Goal: Transaction & Acquisition: Book appointment/travel/reservation

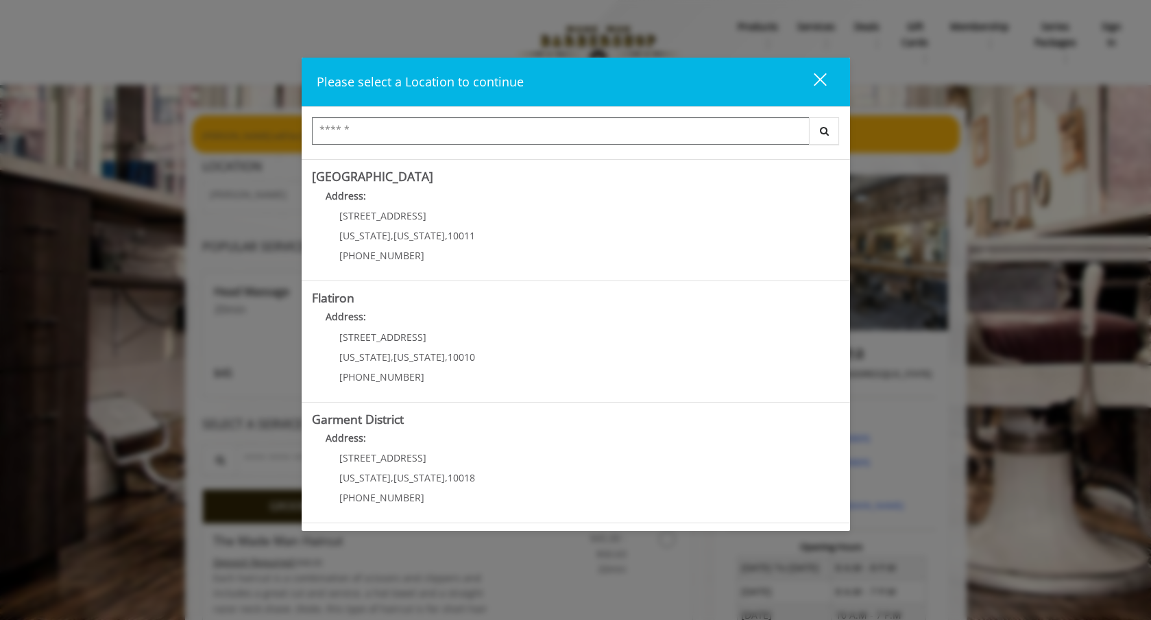
scroll to position [8, 0]
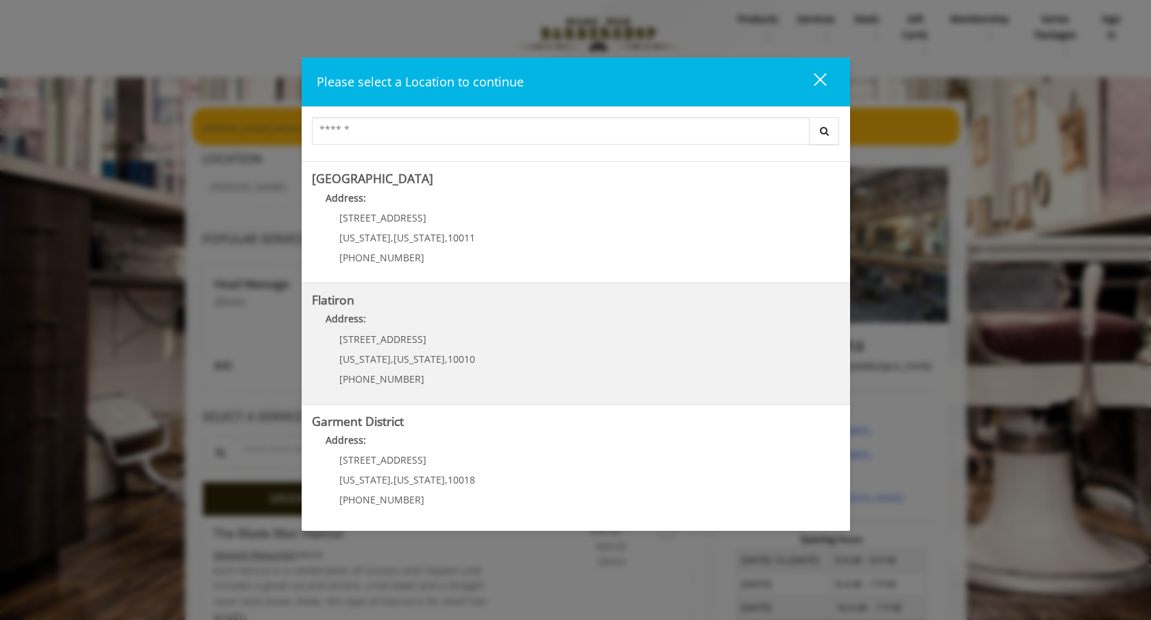
click at [605, 367] on "Flatiron Address: 10 E 23rd St New York , New York , 10010 (917) 475-1765" at bounding box center [576, 344] width 528 height 100
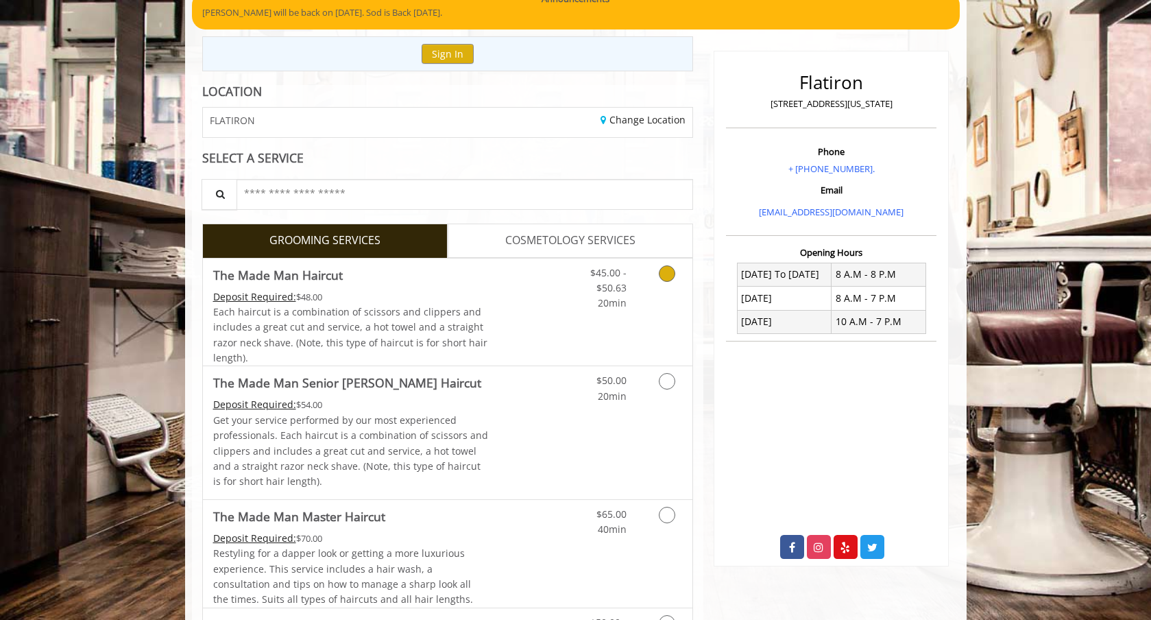
click at [646, 289] on div "Grooming services" at bounding box center [665, 285] width 56 height 53
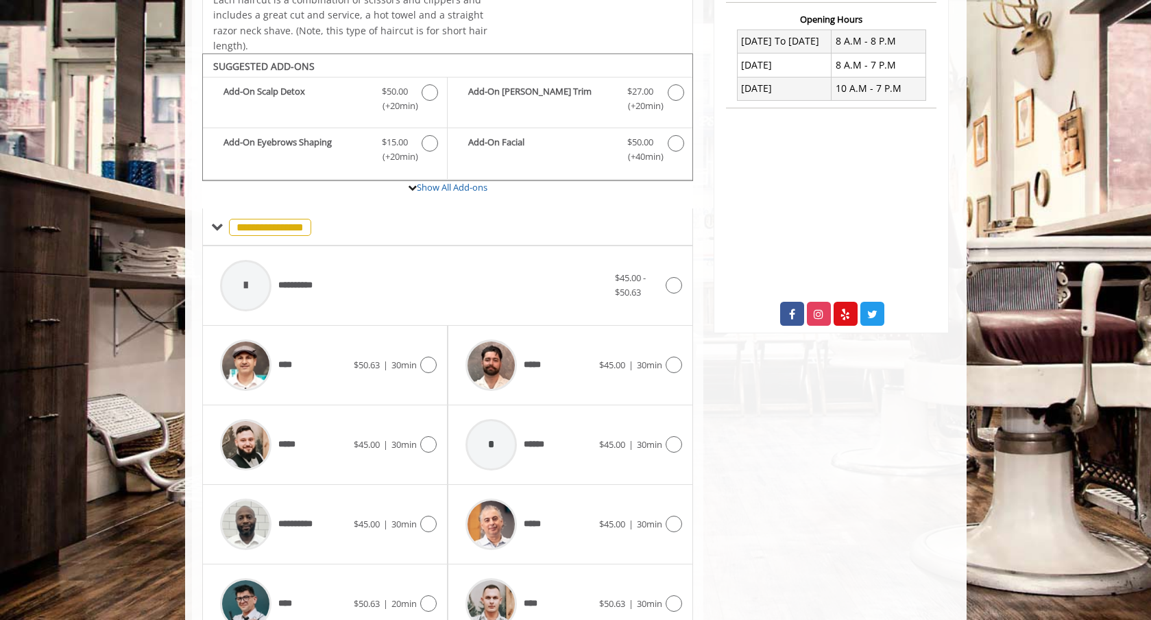
scroll to position [407, 0]
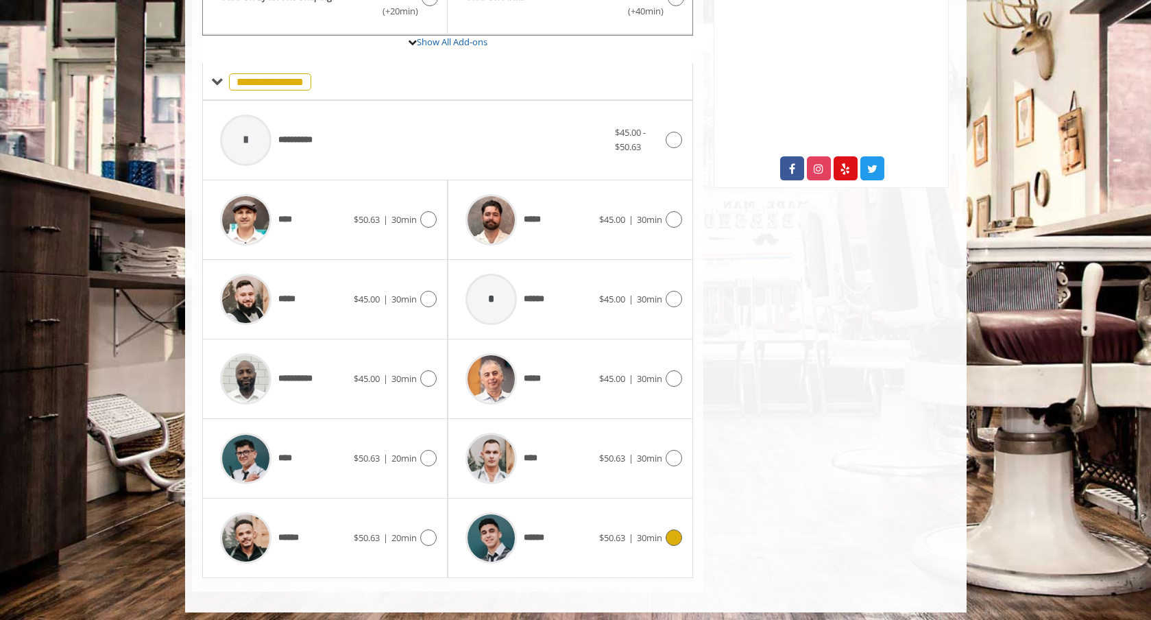
click at [678, 538] on icon at bounding box center [674, 537] width 16 height 16
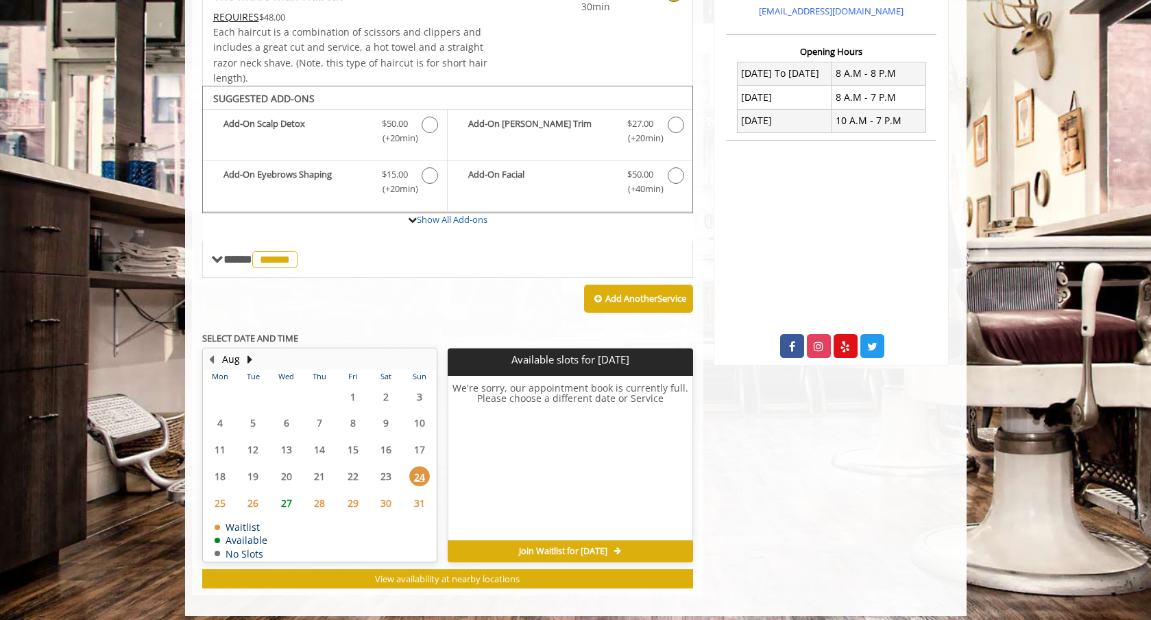
scroll to position [327, 0]
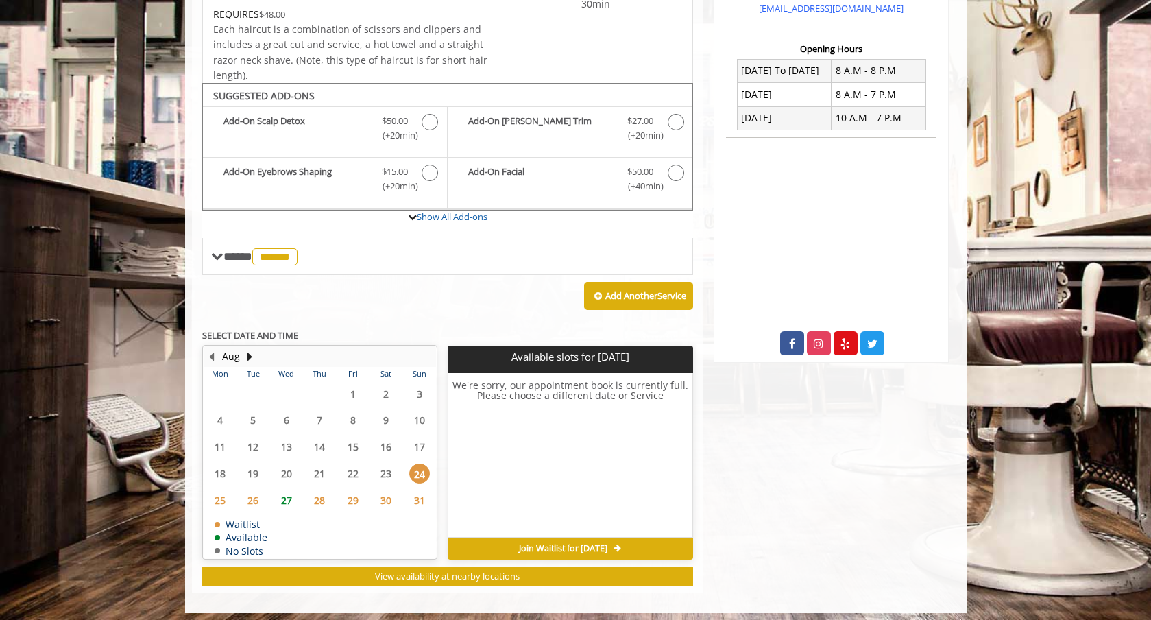
click at [379, 490] on span "30" at bounding box center [386, 500] width 21 height 20
click at [403, 492] on td "31" at bounding box center [420, 500] width 34 height 27
click at [363, 492] on span "29" at bounding box center [353, 500] width 21 height 20
click at [290, 490] on span "27" at bounding box center [286, 500] width 21 height 20
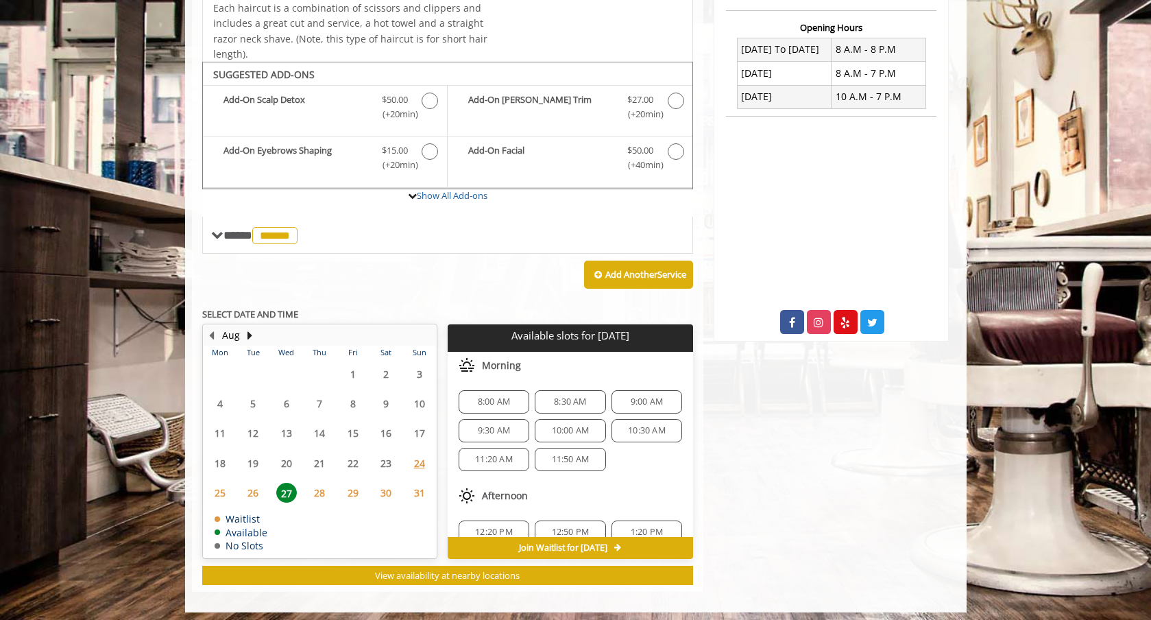
scroll to position [348, 0]
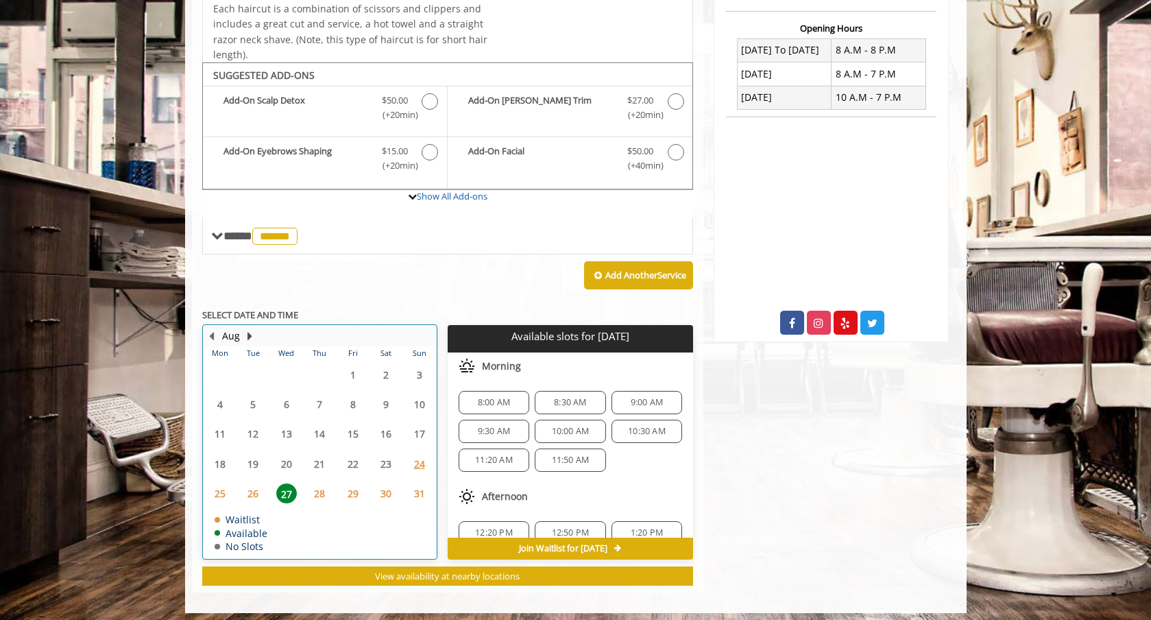
click at [252, 330] on button "Next Month" at bounding box center [250, 336] width 11 height 15
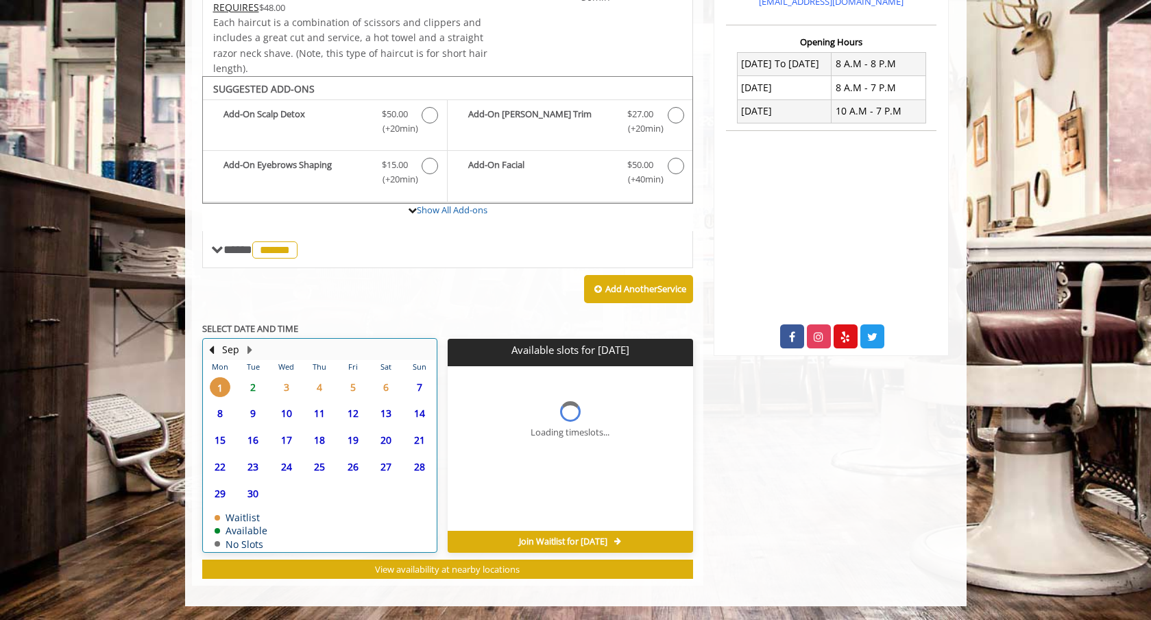
scroll to position [327, 0]
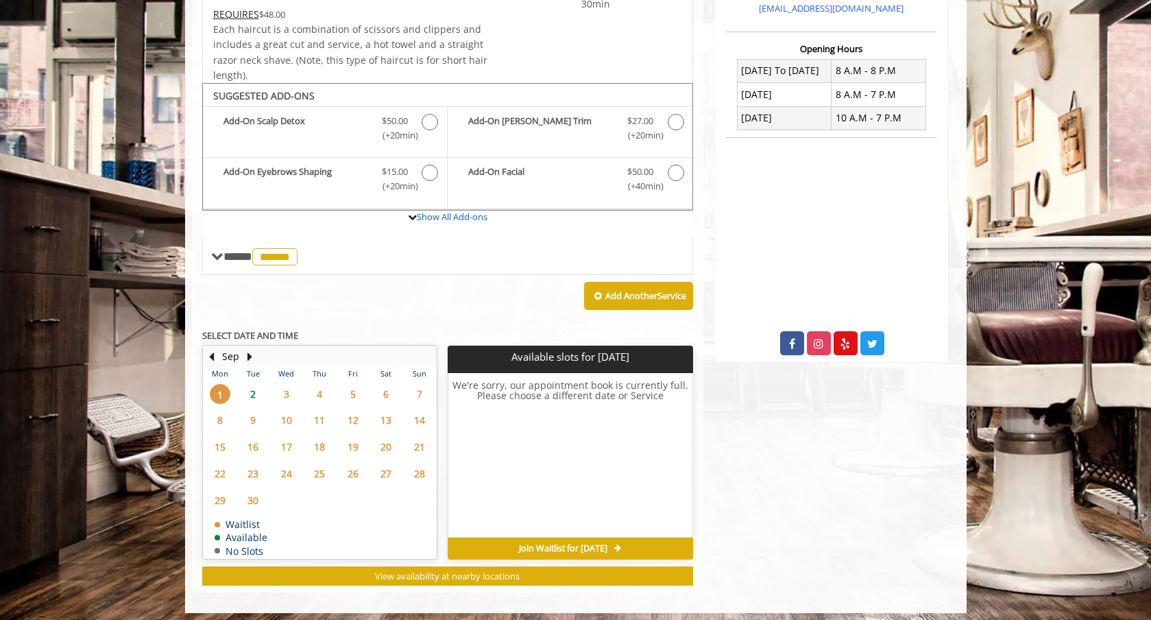
click at [254, 386] on span "2" at bounding box center [253, 394] width 21 height 20
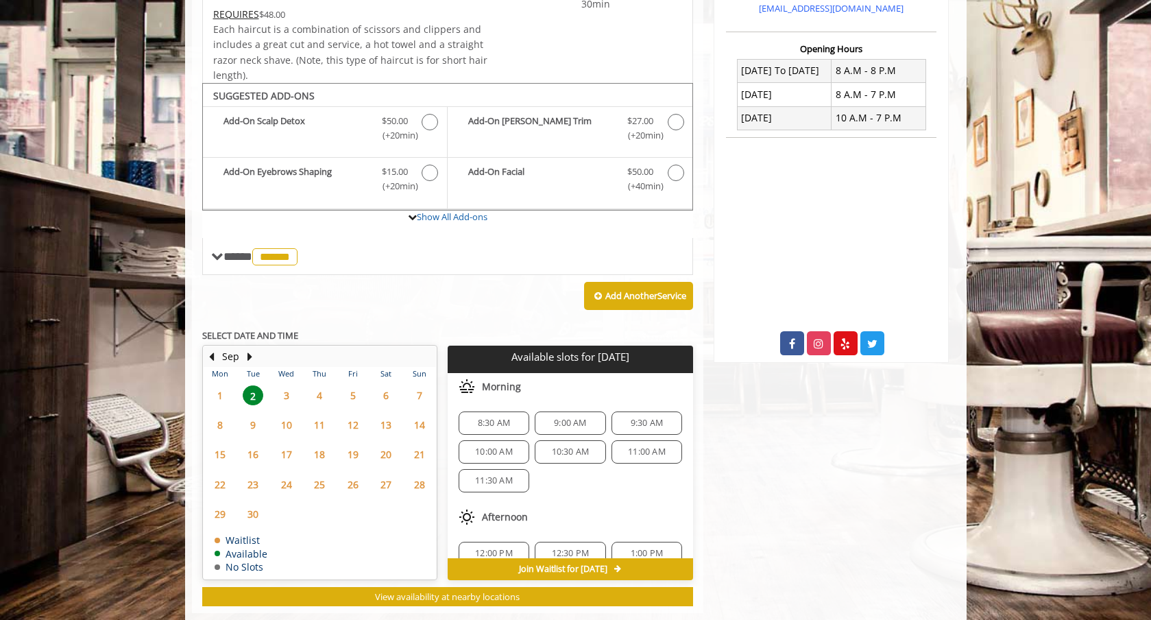
scroll to position [348, 0]
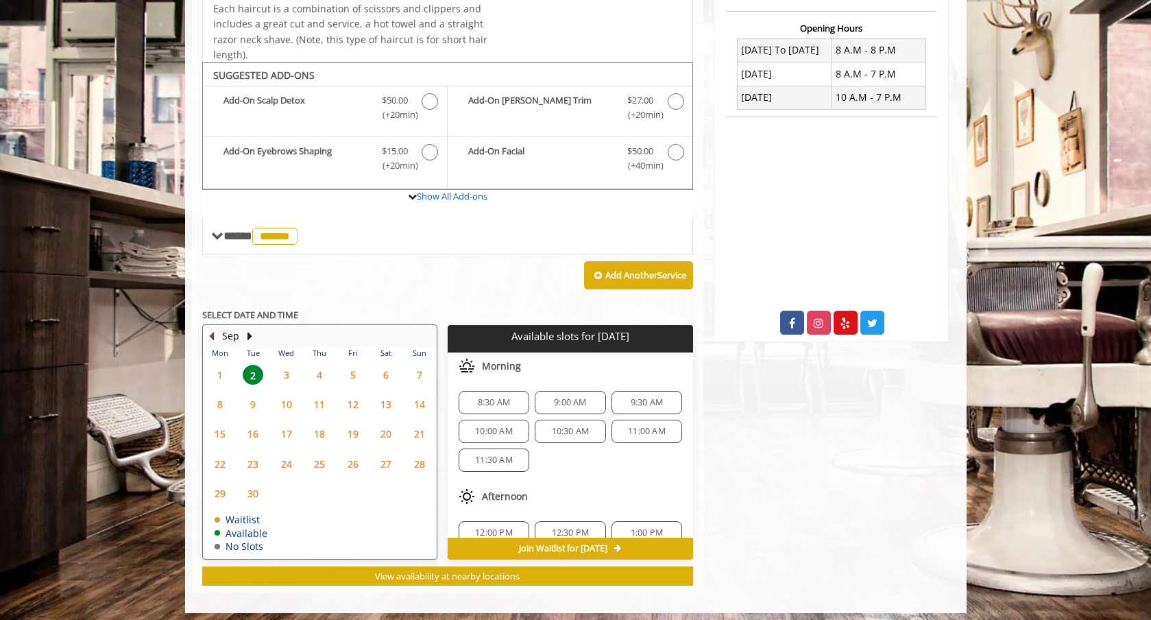
click at [215, 329] on button "Previous Month" at bounding box center [211, 336] width 11 height 15
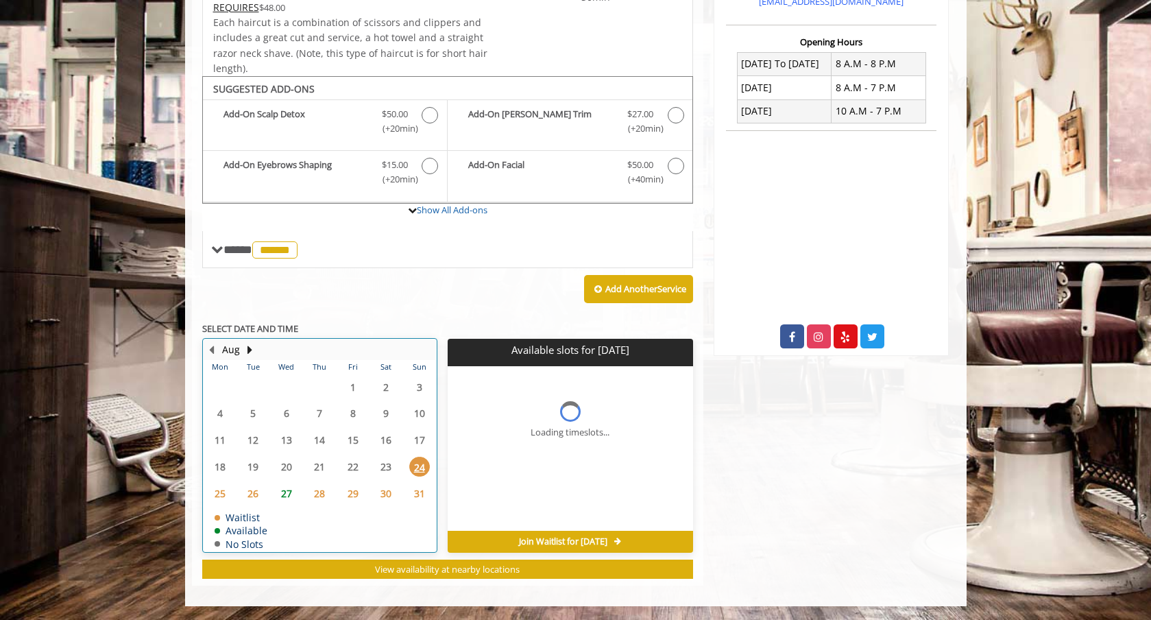
scroll to position [327, 0]
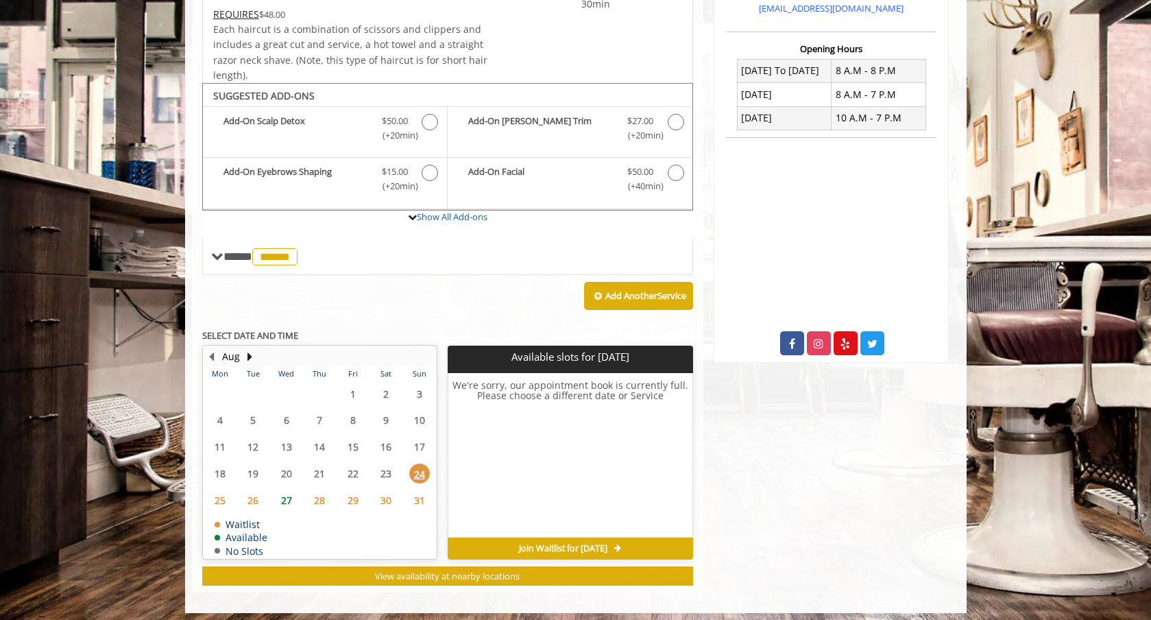
click at [284, 493] on span "27" at bounding box center [286, 500] width 21 height 20
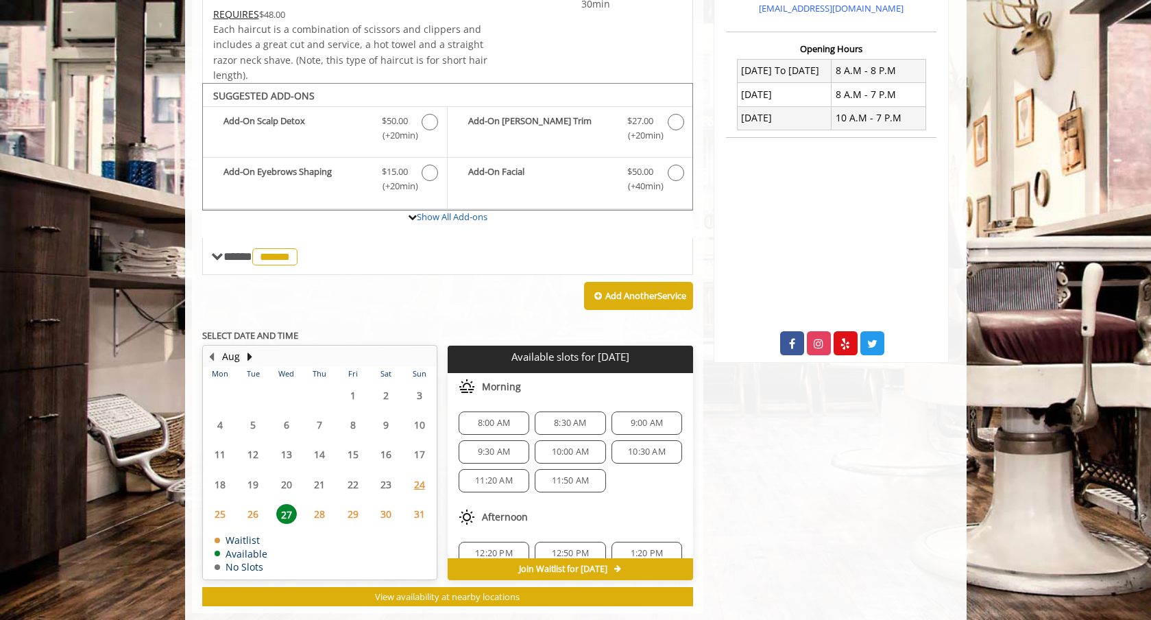
scroll to position [348, 0]
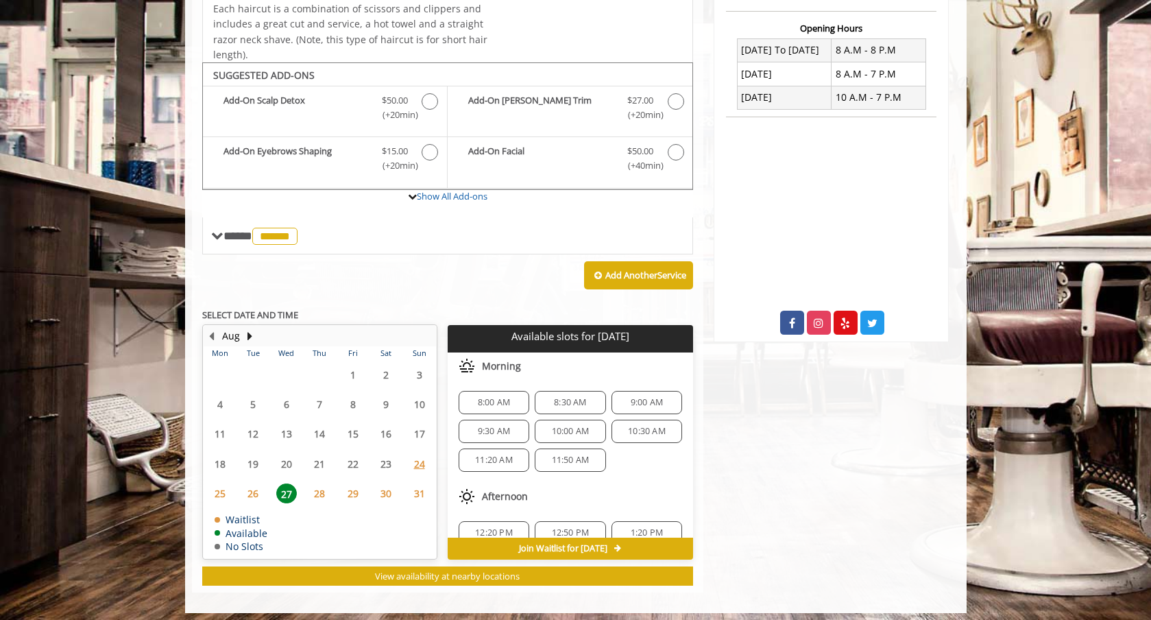
click at [493, 397] on span "8:00 AM" at bounding box center [494, 402] width 32 height 11
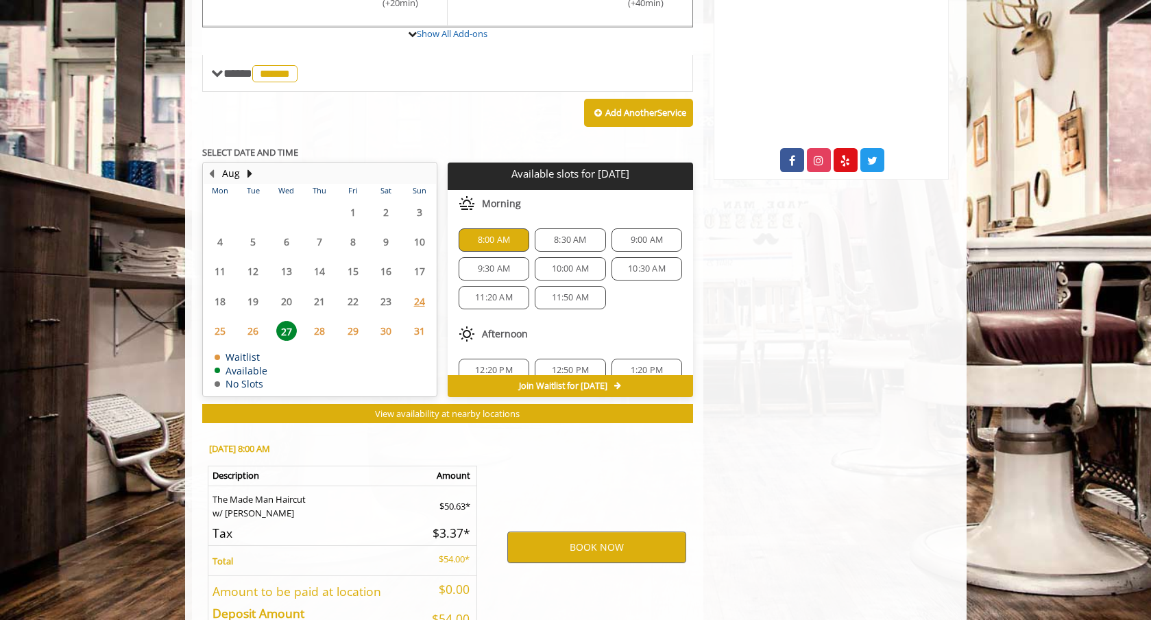
scroll to position [592, 0]
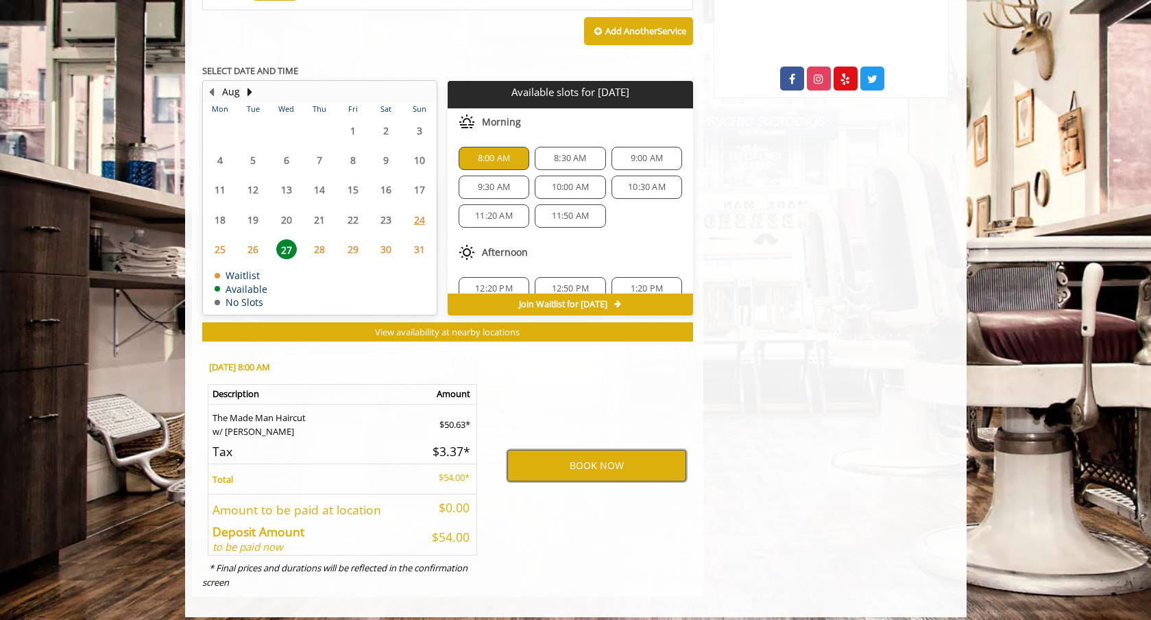
click at [569, 451] on button "BOOK NOW" at bounding box center [597, 466] width 179 height 32
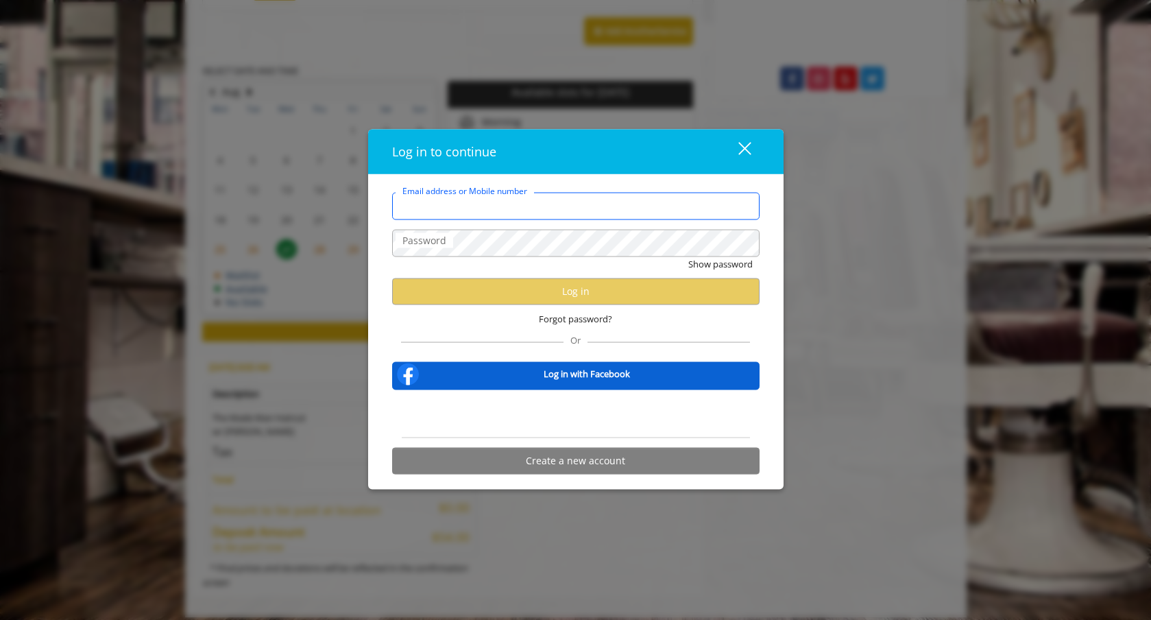
type input "**********"
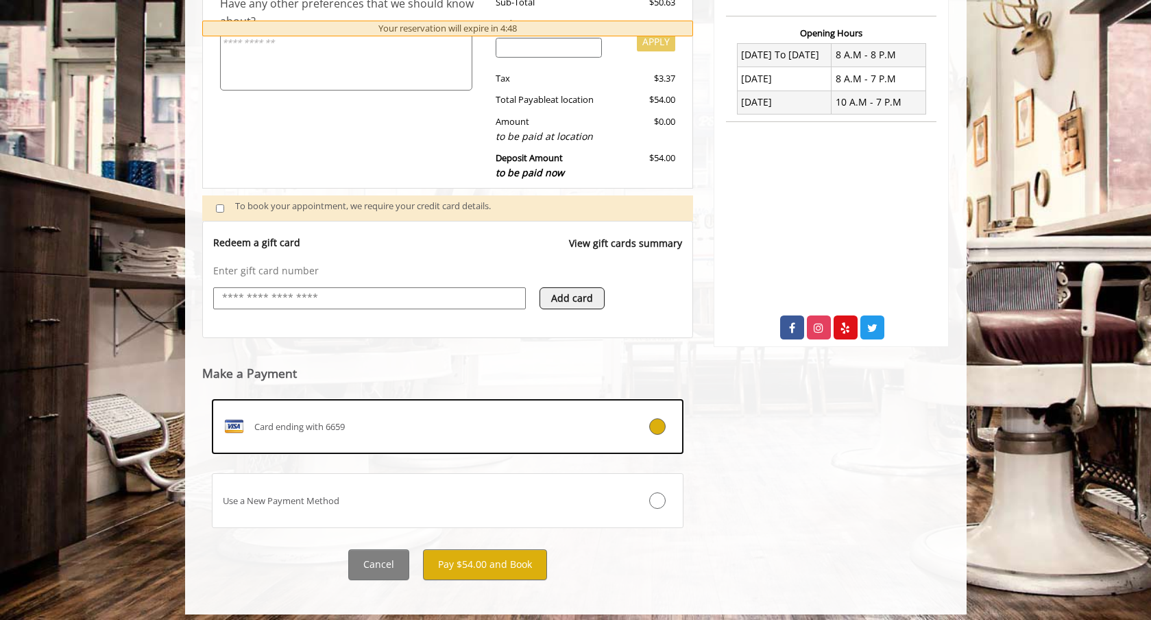
scroll to position [342, 0]
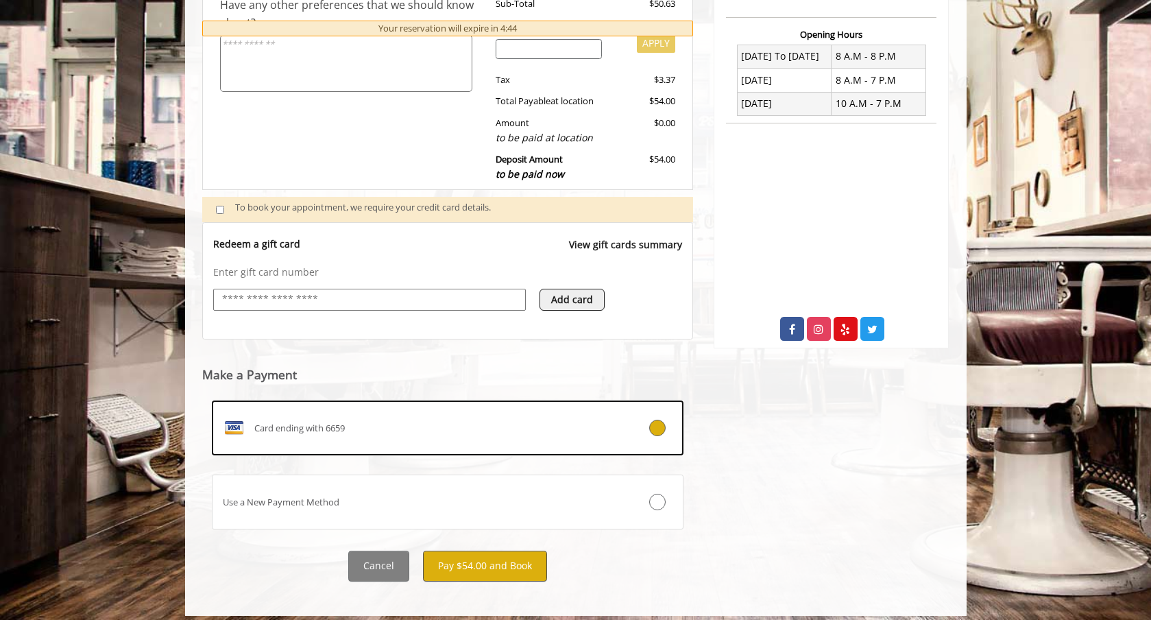
click at [473, 556] on button "Pay $54.00 and Book" at bounding box center [485, 566] width 124 height 31
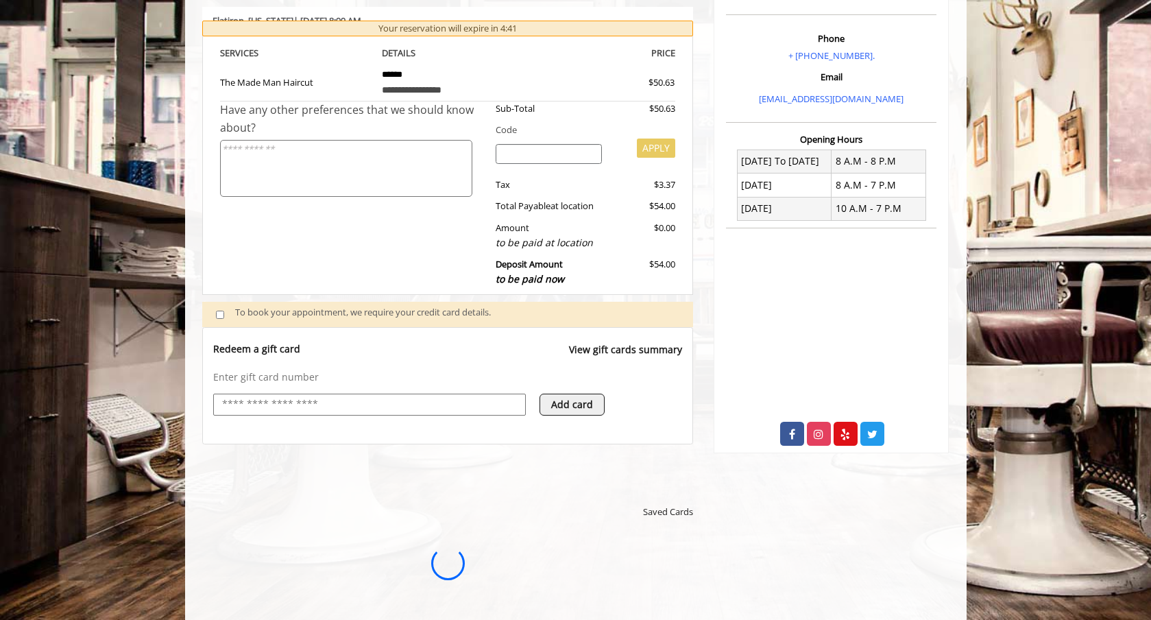
scroll to position [0, 0]
